Goal: Task Accomplishment & Management: Manage account settings

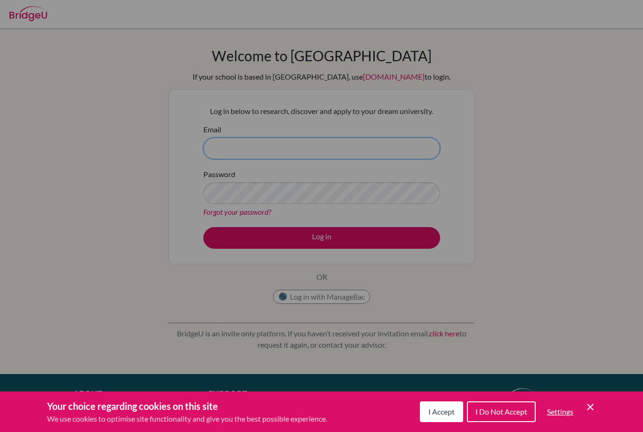
type input "[EMAIL_ADDRESS][DOMAIN_NAME]"
click at [322, 237] on button "Log in" at bounding box center [321, 238] width 237 height 22
click at [373, 209] on div "Cookie Preferences" at bounding box center [321, 216] width 643 height 432
click at [427, 285] on div "Cookie Preferences" at bounding box center [321, 216] width 643 height 432
click at [443, 411] on span "I Accept" at bounding box center [442, 411] width 26 height 9
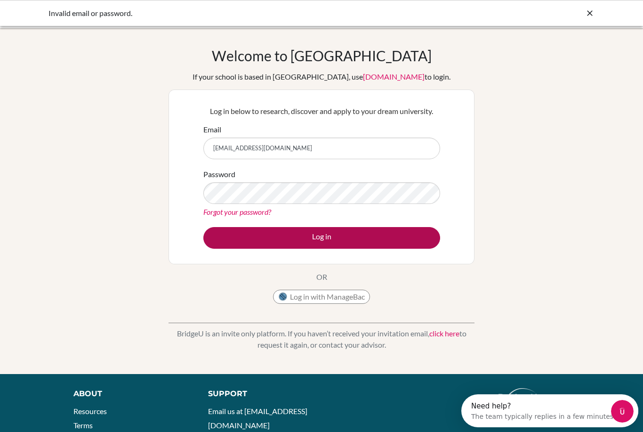
click at [404, 240] on button "Log in" at bounding box center [321, 238] width 237 height 22
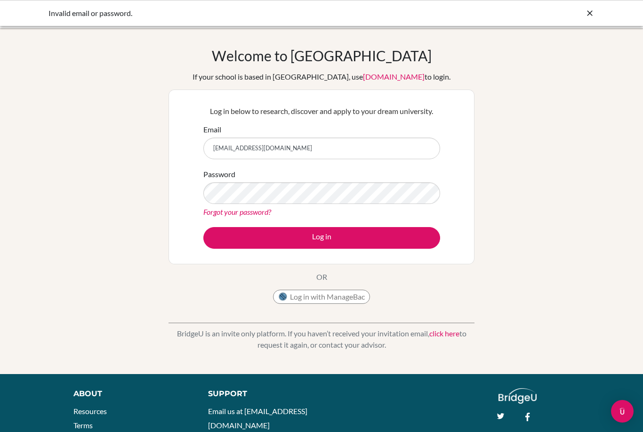
click at [554, 211] on div "Welcome to [GEOGRAPHIC_DATA] If your school is based in [GEOGRAPHIC_DATA], use …" at bounding box center [321, 201] width 643 height 308
click at [251, 211] on link "Forgot your password?" at bounding box center [237, 211] width 68 height 9
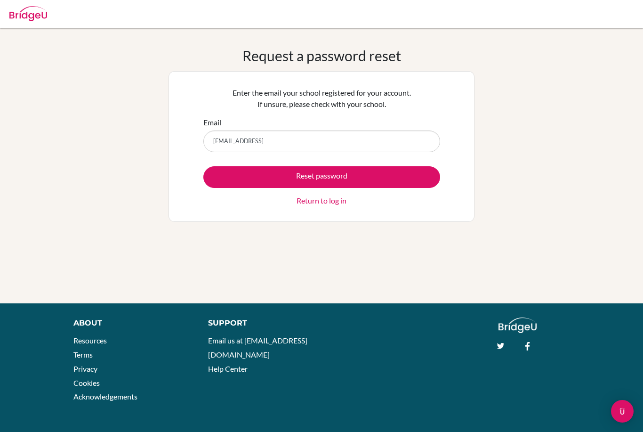
type input "s26ggs@students.bscr.ed.ccr"
click at [322, 177] on button "Reset password" at bounding box center [321, 177] width 237 height 22
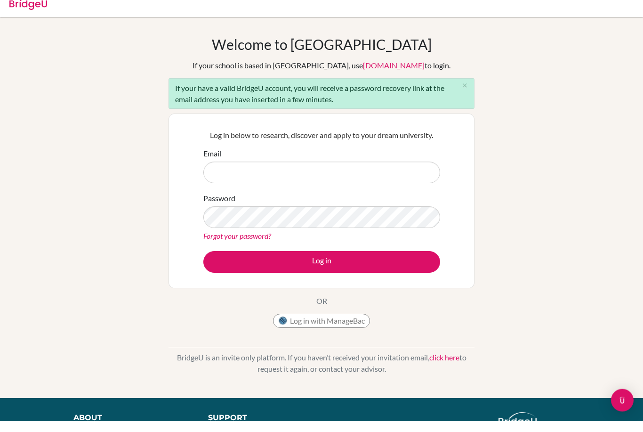
click at [251, 245] on form "Email Password Forgot your password? Log in" at bounding box center [321, 221] width 237 height 125
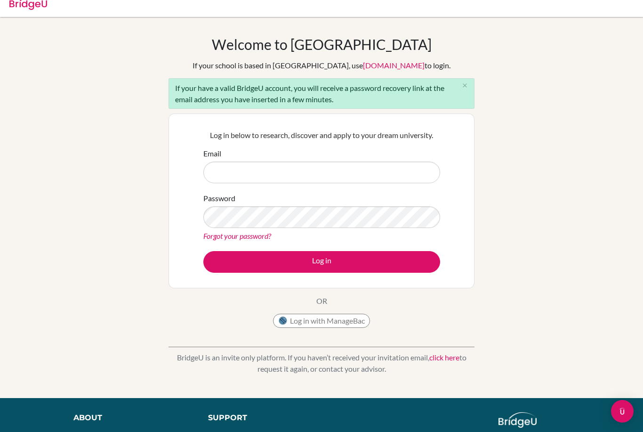
click at [245, 238] on link "Forgot your password?" at bounding box center [237, 235] width 68 height 9
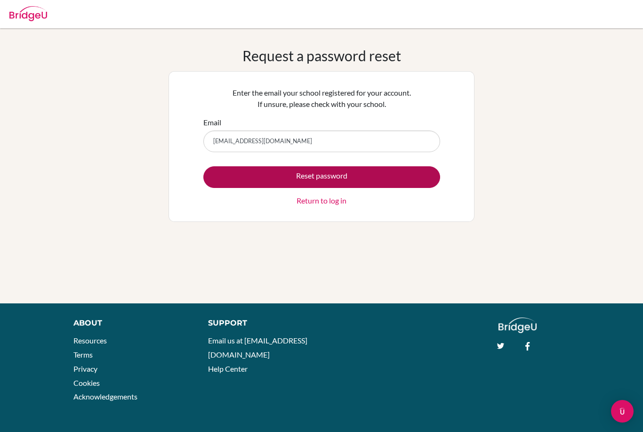
type input "s26ggs@students.bscr.ed.cr"
click at [242, 178] on button "Reset password" at bounding box center [321, 177] width 237 height 22
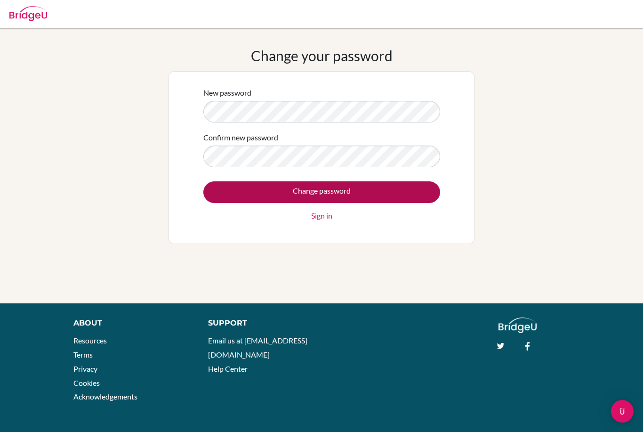
click at [390, 195] on input "Change password" at bounding box center [321, 192] width 237 height 22
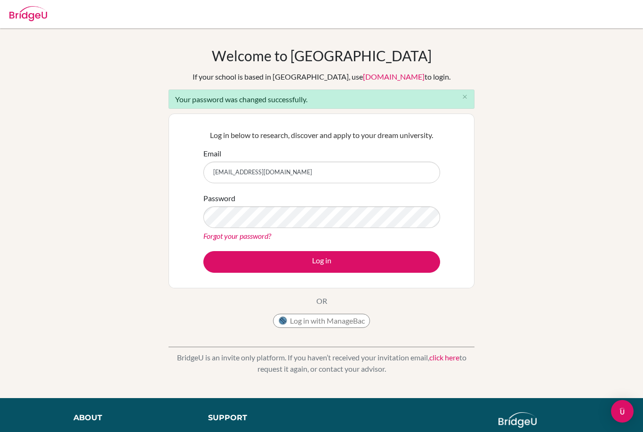
type input "[EMAIL_ADDRESS][DOMAIN_NAME]"
click at [322, 261] on button "Log in" at bounding box center [321, 262] width 237 height 22
